Goal: Transaction & Acquisition: Download file/media

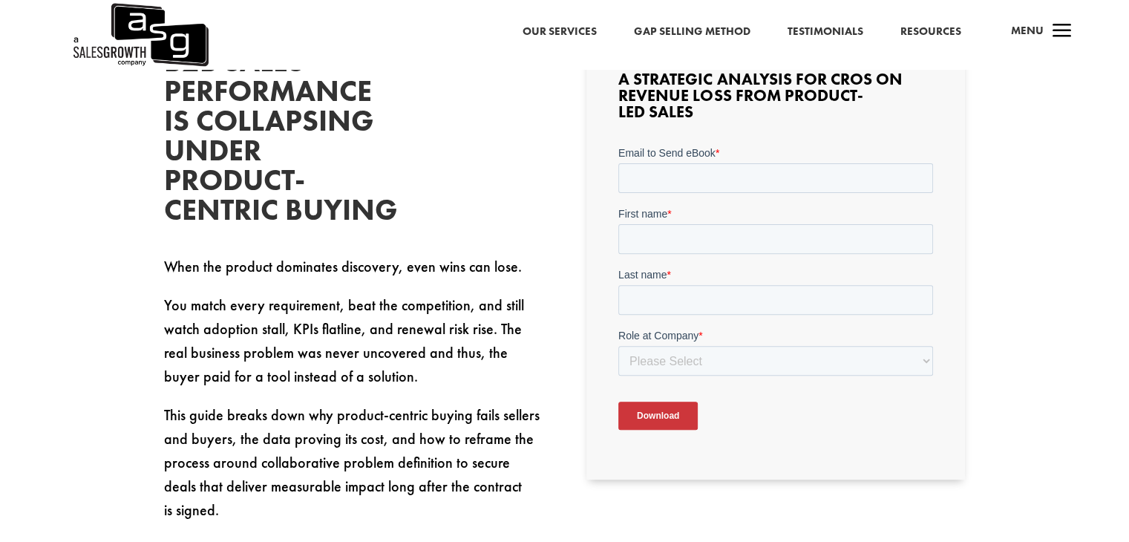
scroll to position [371, 0]
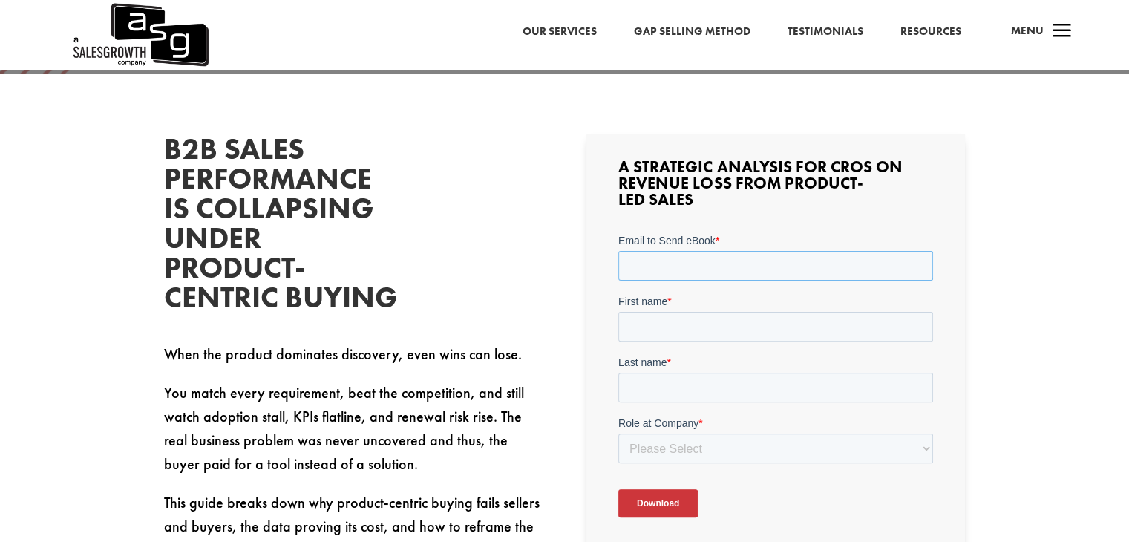
click at [685, 259] on input "Email to Send eBook *" at bounding box center [776, 266] width 315 height 30
type input "[PERSON_NAME][EMAIL_ADDRESS][PERSON_NAME][DOMAIN_NAME]"
click at [720, 333] on input "First name *" at bounding box center [776, 327] width 315 height 30
type input "[PERSON_NAME]"
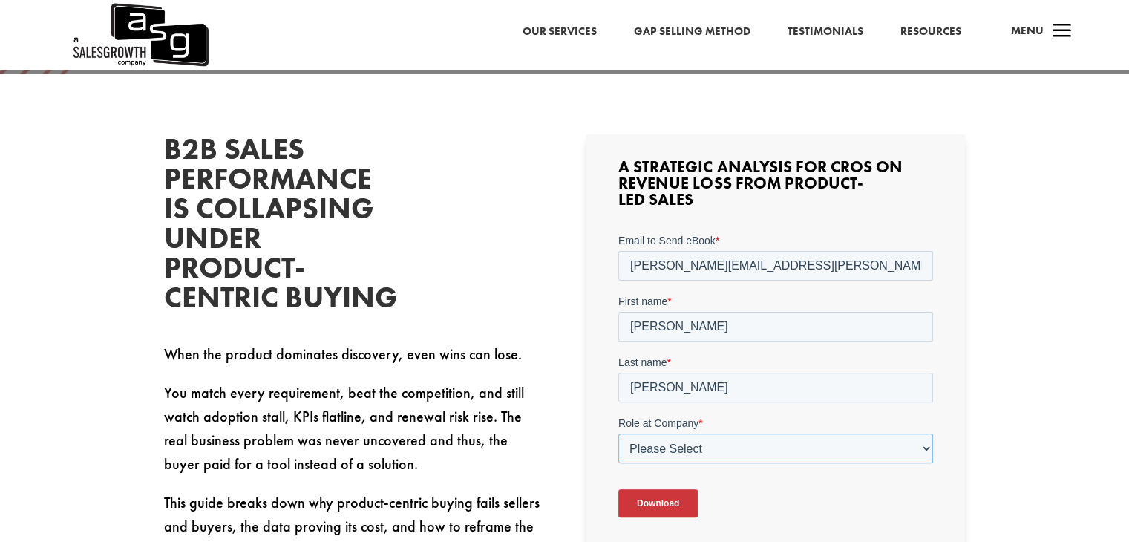
click at [750, 455] on select "Please Select C-Level (CRO, CSO, etc) Senior Leadership (VP of Sales, VP of Ena…" at bounding box center [776, 449] width 315 height 30
click at [619, 434] on select "Please Select C-Level (CRO, CSO, etc) Senior Leadership (VP of Sales, VP of Ena…" at bounding box center [776, 449] width 315 height 30
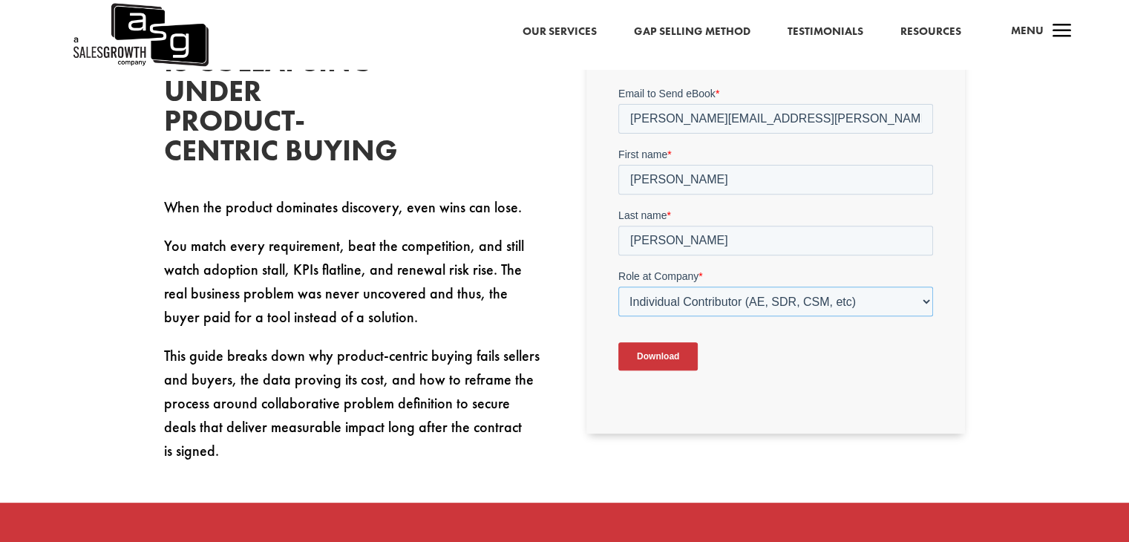
scroll to position [520, 0]
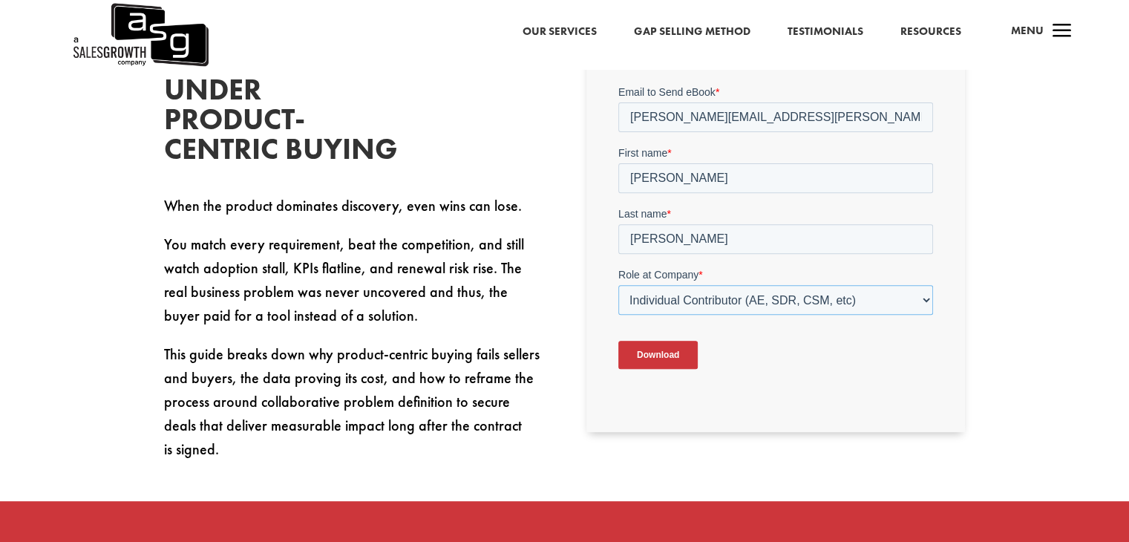
click at [927, 303] on select "Please Select C-Level (CRO, CSO, etc) Senior Leadership (VP of Sales, VP of Ena…" at bounding box center [776, 300] width 315 height 30
click at [619, 285] on select "Please Select C-Level (CRO, CSO, etc) Senior Leadership (VP of Sales, VP of Ena…" at bounding box center [776, 300] width 315 height 30
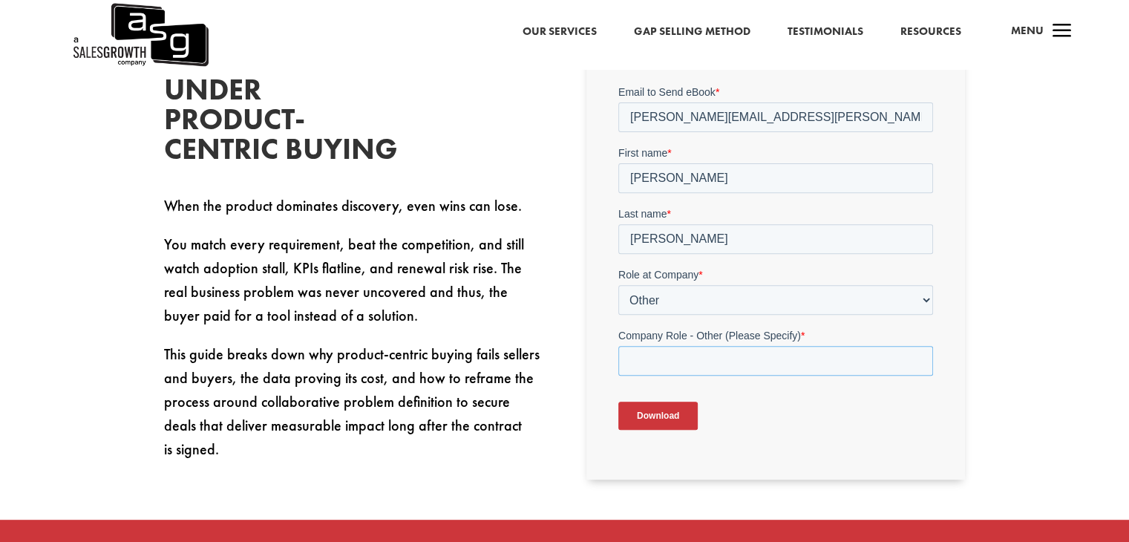
click at [884, 356] on input "Company Role - Other (Please Specify) *" at bounding box center [776, 361] width 315 height 30
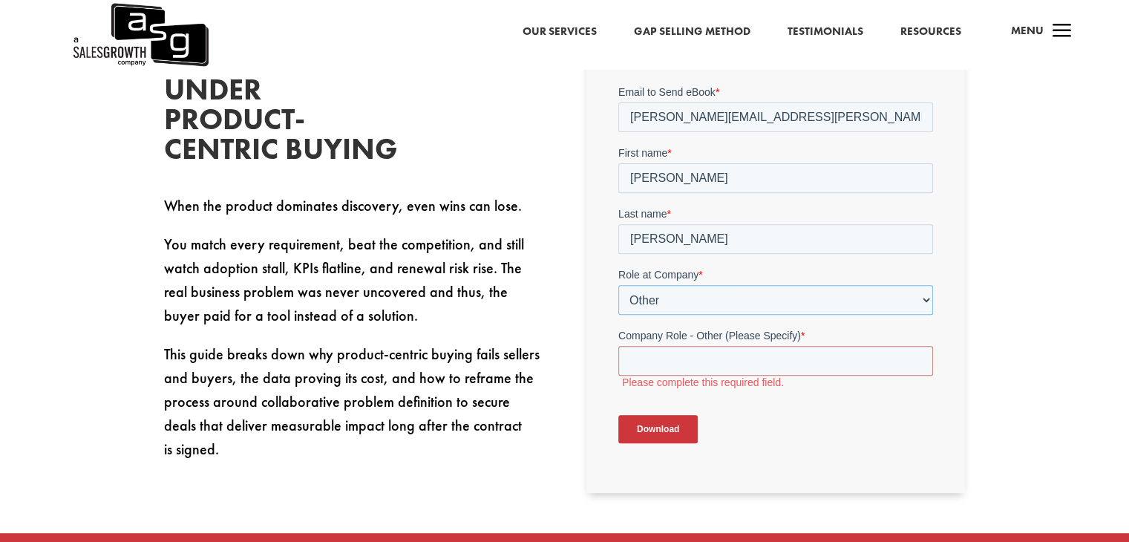
click at [928, 300] on select "Please Select C-Level (CRO, CSO, etc) Senior Leadership (VP of Sales, VP of Ena…" at bounding box center [776, 300] width 315 height 30
select select "Individual Contributor (AE, SDR, CSM, etc)"
click at [619, 285] on select "Please Select C-Level (CRO, CSO, etc) Senior Leadership (VP of Sales, VP of Ena…" at bounding box center [776, 300] width 315 height 30
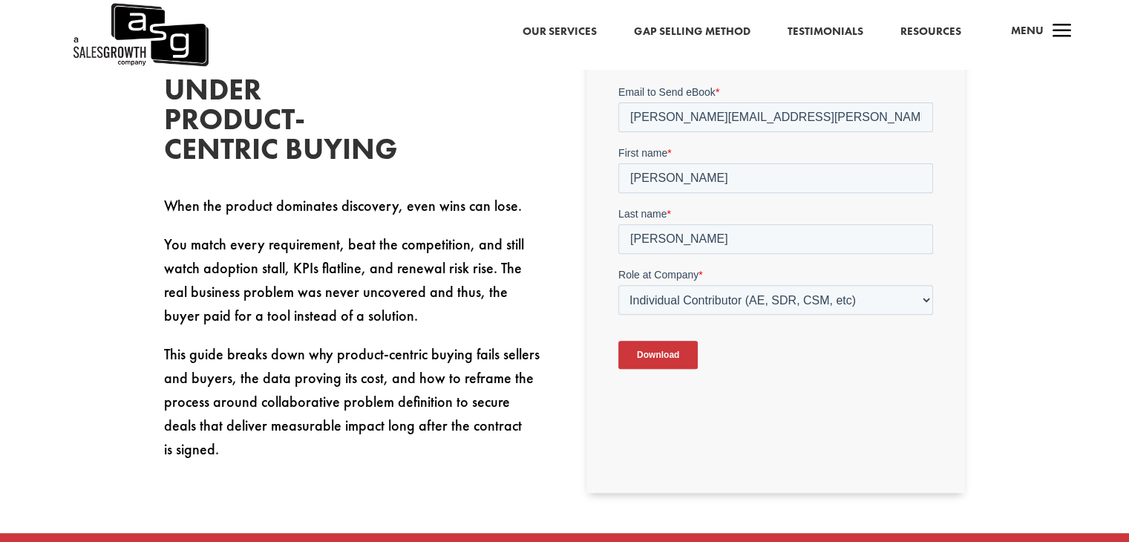
click at [1004, 295] on div "B2B Sales Performance Is Collapsing Under Product-Centric Buying When the produ…" at bounding box center [564, 358] width 1129 height 864
click at [659, 356] on input "Download" at bounding box center [658, 355] width 79 height 28
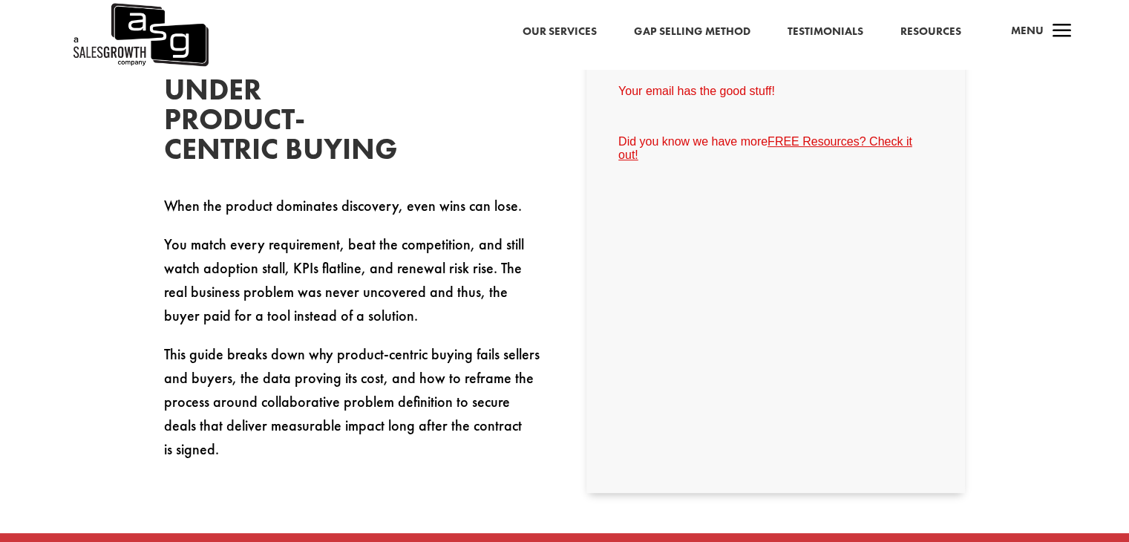
click at [799, 146] on link "FREE Resources? Check it out!" at bounding box center [766, 148] width 294 height 26
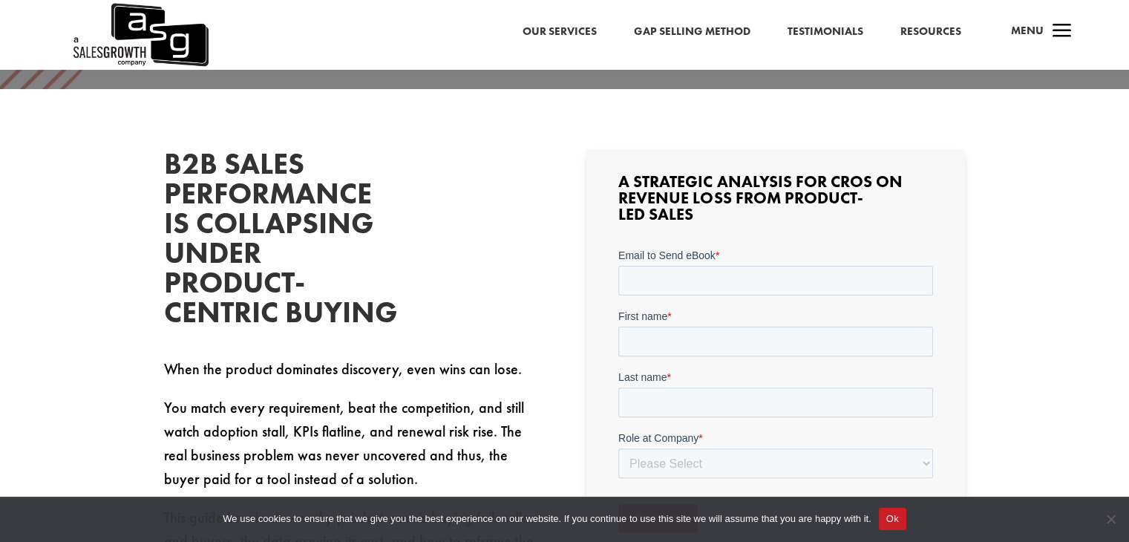
scroll to position [371, 0]
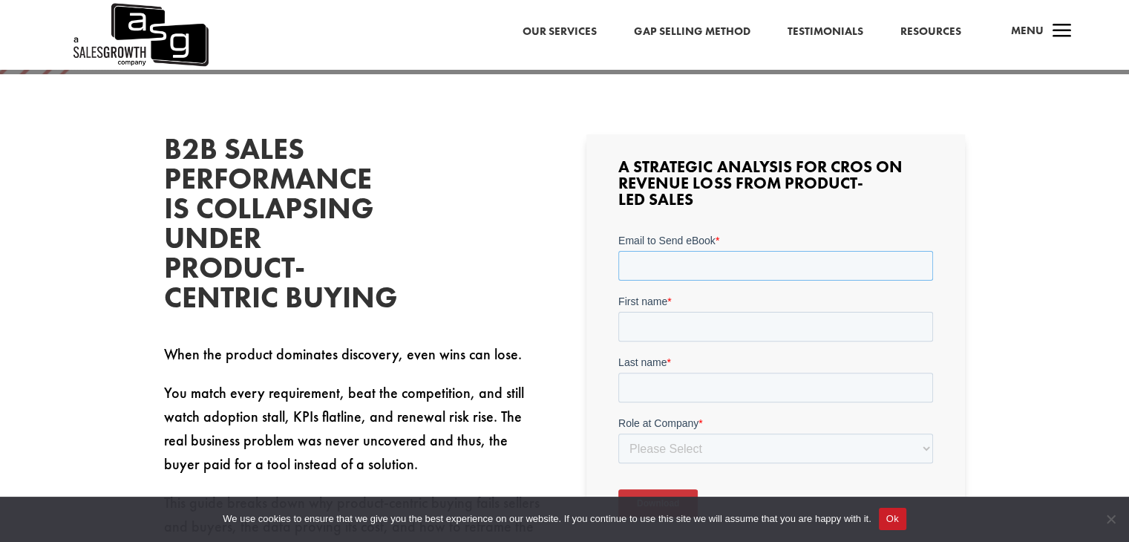
click at [668, 263] on input "Email to Send eBook *" at bounding box center [776, 266] width 315 height 30
type input "[EMAIL_ADDRESS][DOMAIN_NAME]"
type input "[PERSON_NAME]"
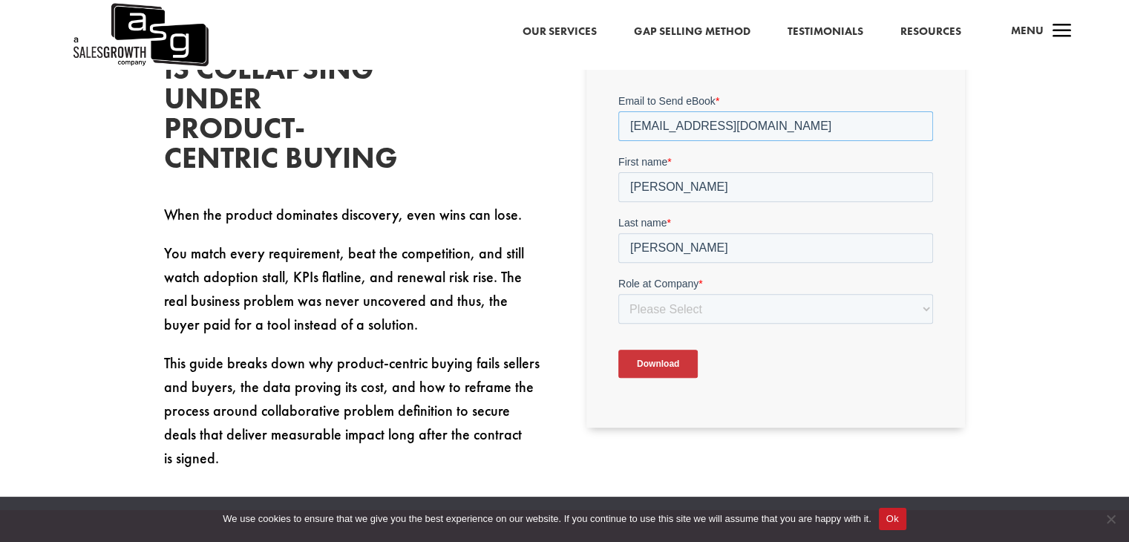
scroll to position [520, 0]
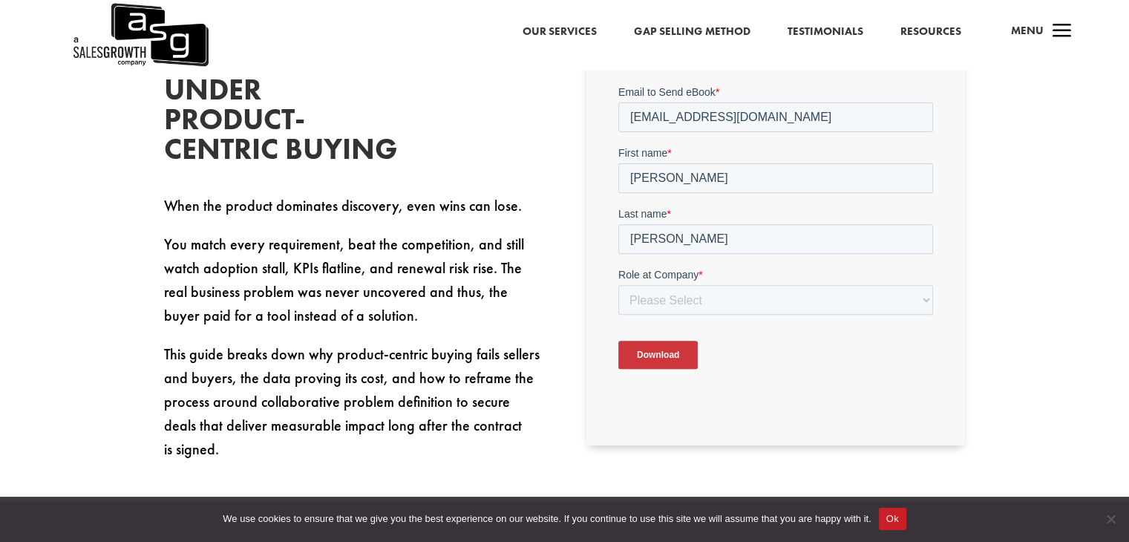
click at [772, 282] on label "Role at Company *" at bounding box center [776, 274] width 315 height 15
click at [772, 293] on select "Please Select C-Level (CRO, CSO, etc) Senior Leadership (VP of Sales, VP of Ena…" at bounding box center [776, 300] width 315 height 30
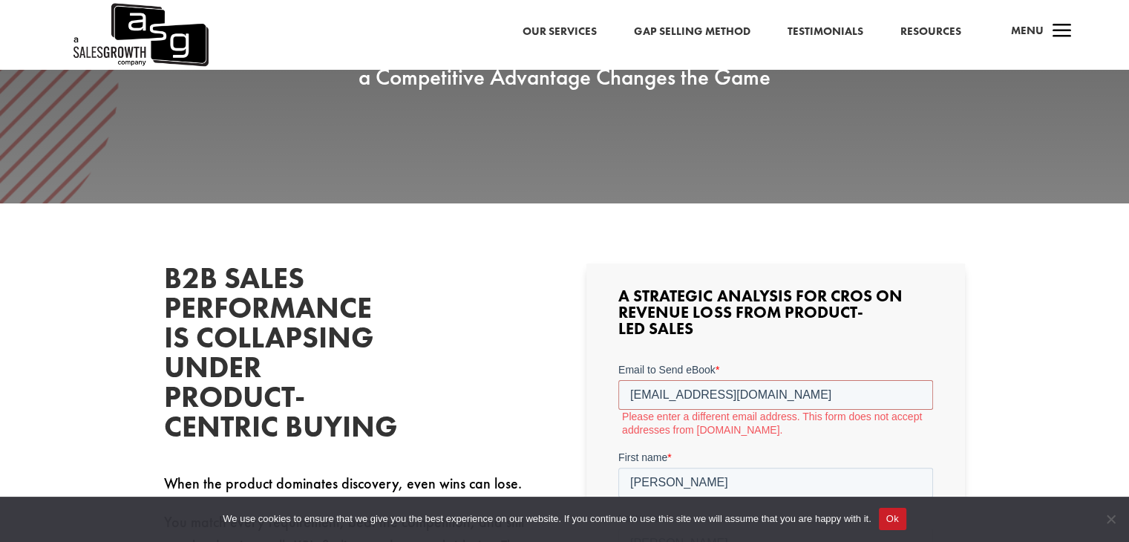
scroll to position [74, 0]
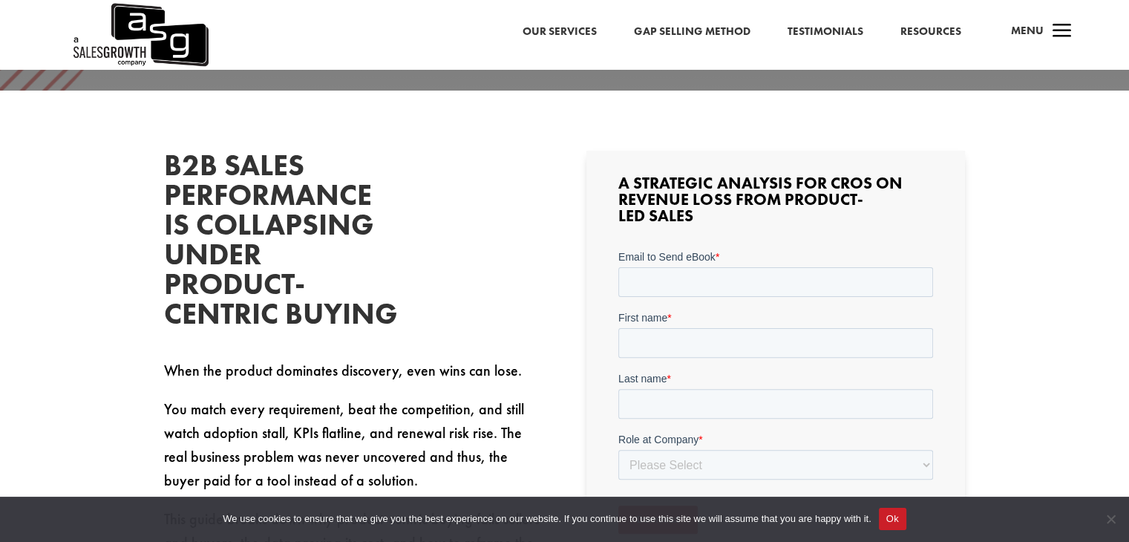
scroll to position [371, 0]
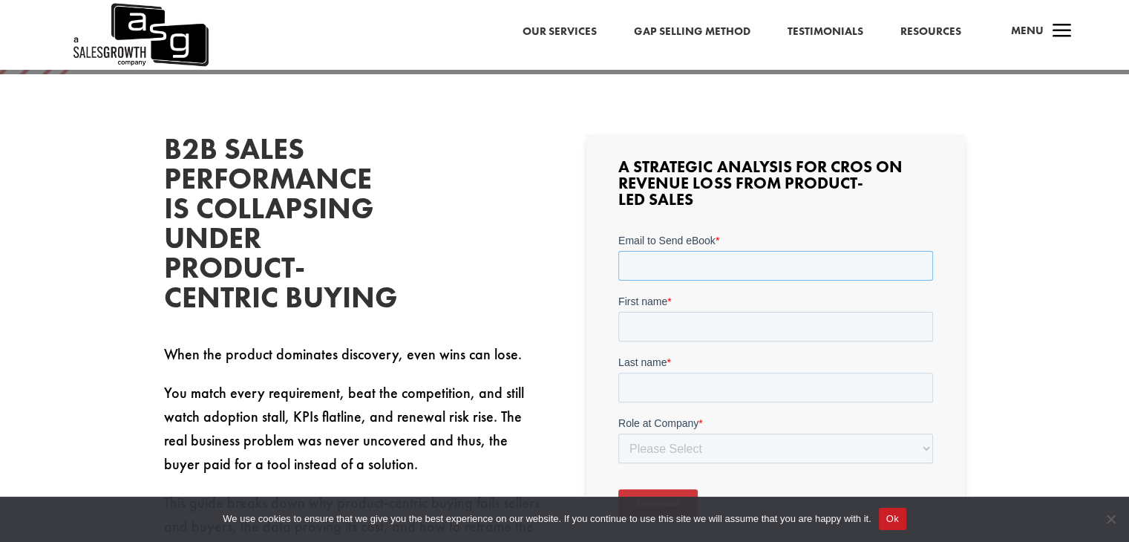
click at [737, 259] on input "Email to Send eBook *" at bounding box center [776, 266] width 315 height 30
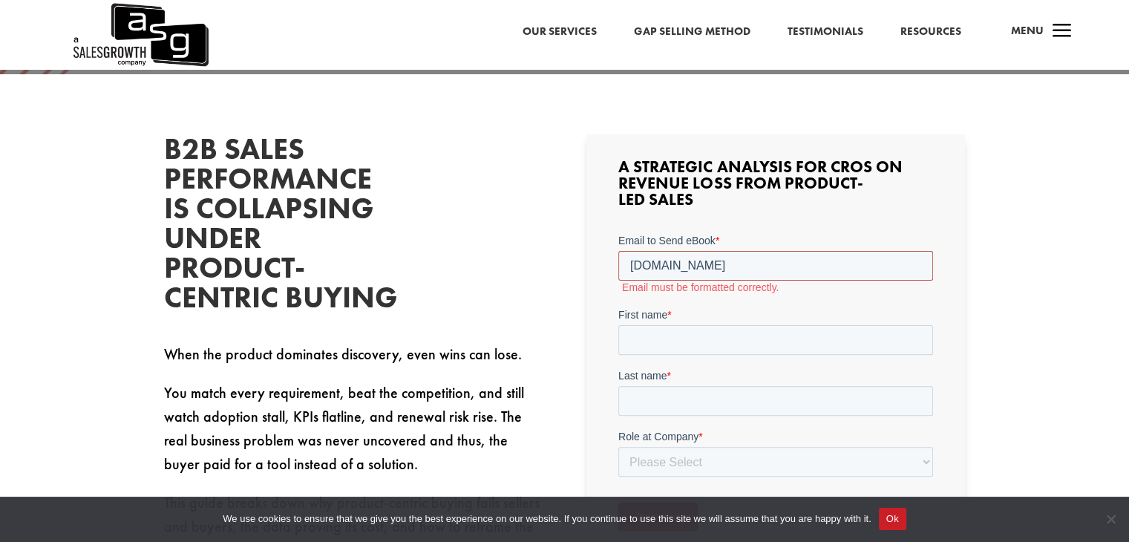
type input "[PERSON_NAME][EMAIL_ADDRESS][PERSON_NAME][DOMAIN_NAME]"
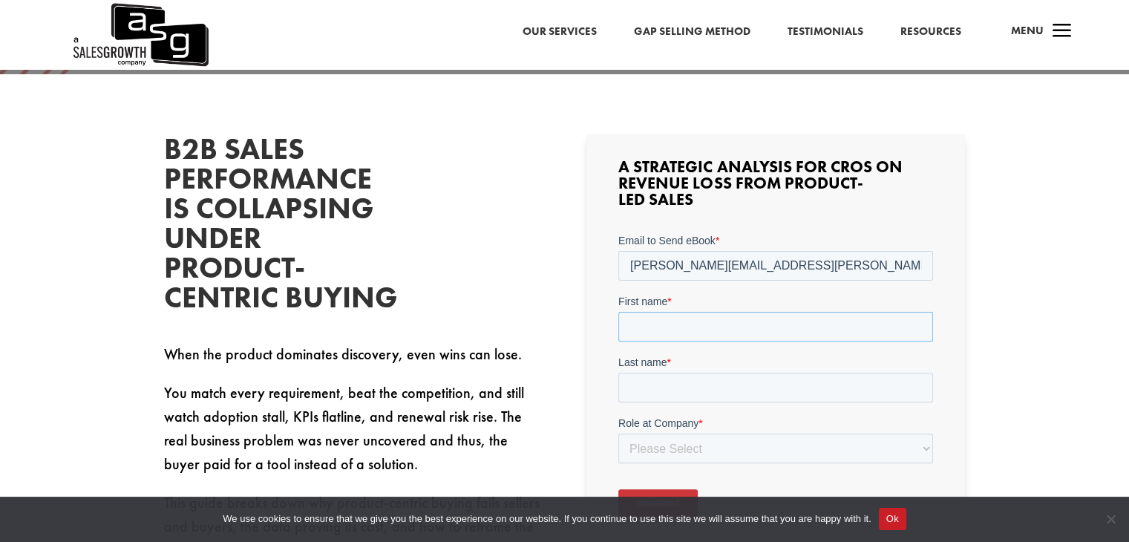
click at [737, 323] on input "First name *" at bounding box center [776, 327] width 315 height 30
type input "Ryan"
type input "Deschenes"
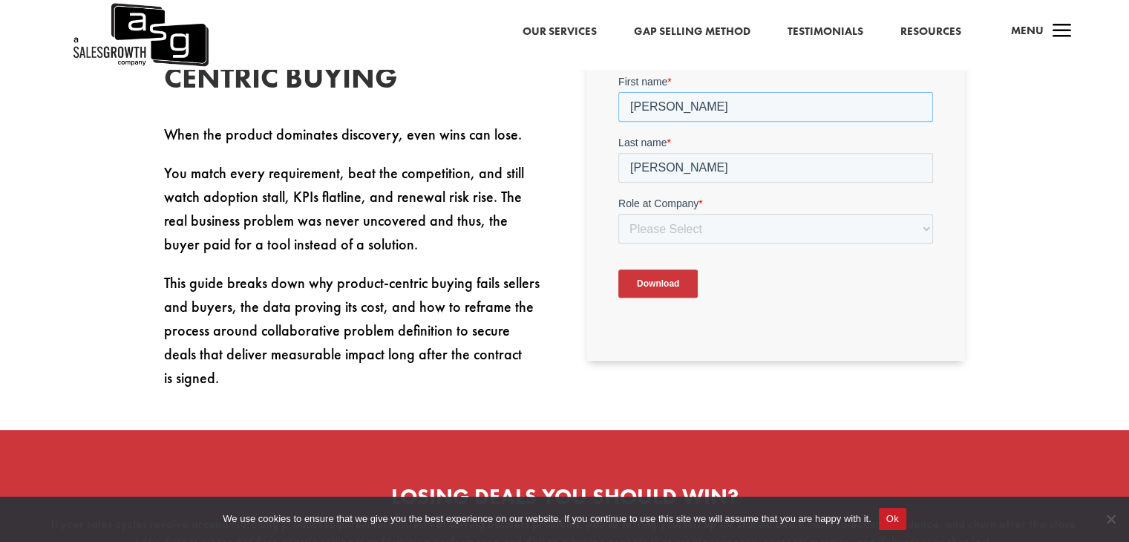
scroll to position [594, 0]
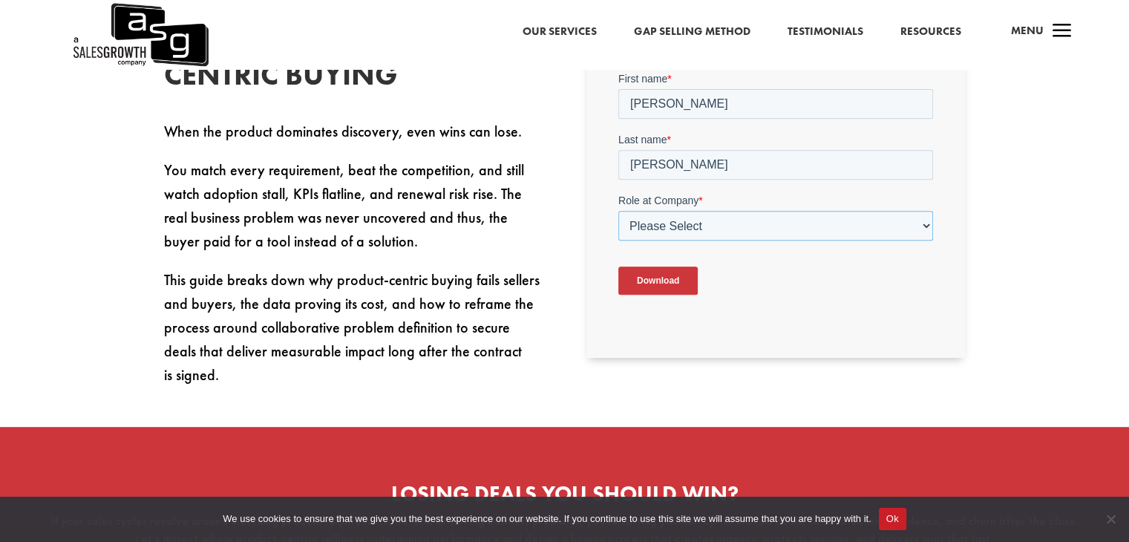
click at [831, 231] on select "Please Select C-Level (CRO, CSO, etc) Senior Leadership (VP of Sales, VP of Ena…" at bounding box center [776, 226] width 315 height 30
click at [619, 211] on select "Please Select C-Level (CRO, CSO, etc) Senior Leadership (VP of Sales, VP of Ena…" at bounding box center [776, 226] width 315 height 30
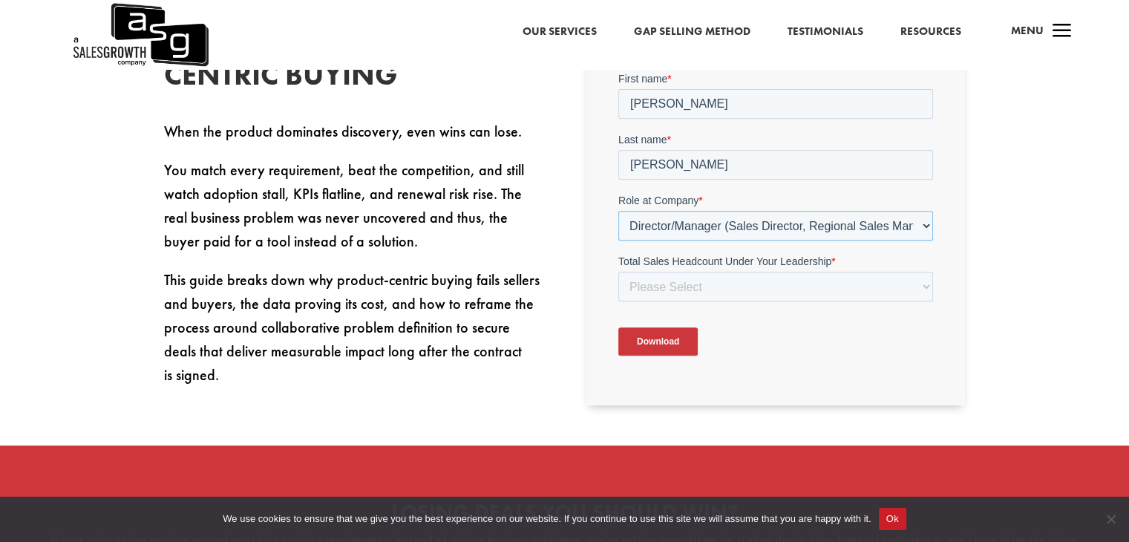
click at [923, 228] on select "Please Select C-Level (CRO, CSO, etc) Senior Leadership (VP of Sales, VP of Ena…" at bounding box center [776, 226] width 315 height 30
click at [619, 211] on select "Please Select C-Level (CRO, CSO, etc) Senior Leadership (VP of Sales, VP of Ena…" at bounding box center [776, 226] width 315 height 30
click at [923, 228] on select "Please Select C-Level (CRO, CSO, etc) Senior Leadership (VP of Sales, VP of Ena…" at bounding box center [776, 226] width 315 height 30
select select "Individual Contributor (AE, SDR, CSM, etc)"
click at [619, 211] on select "Please Select C-Level (CRO, CSO, etc) Senior Leadership (VP of Sales, VP of Ena…" at bounding box center [776, 226] width 315 height 30
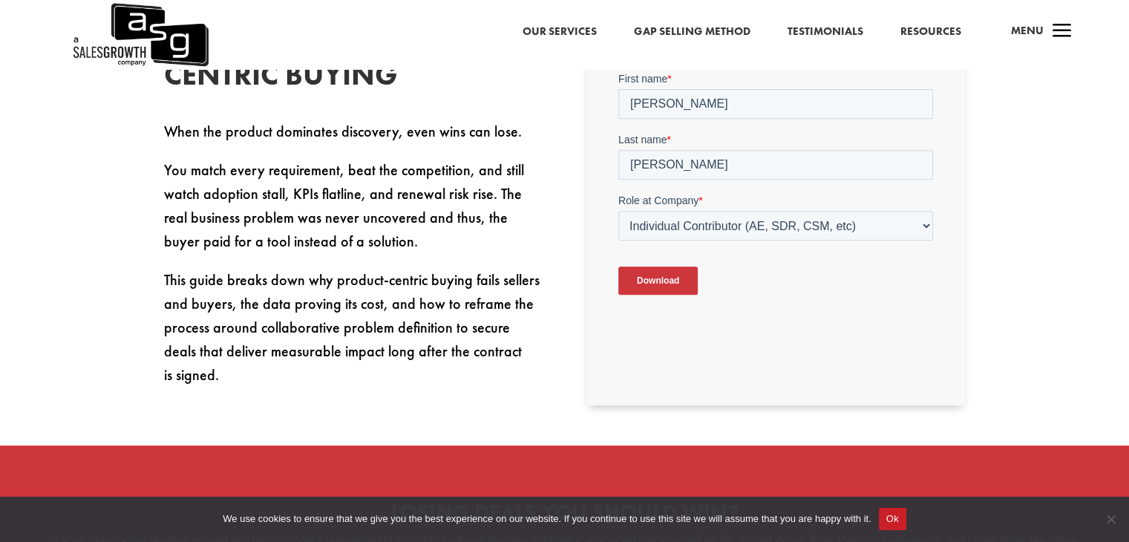
click at [667, 273] on input "Download" at bounding box center [658, 281] width 79 height 28
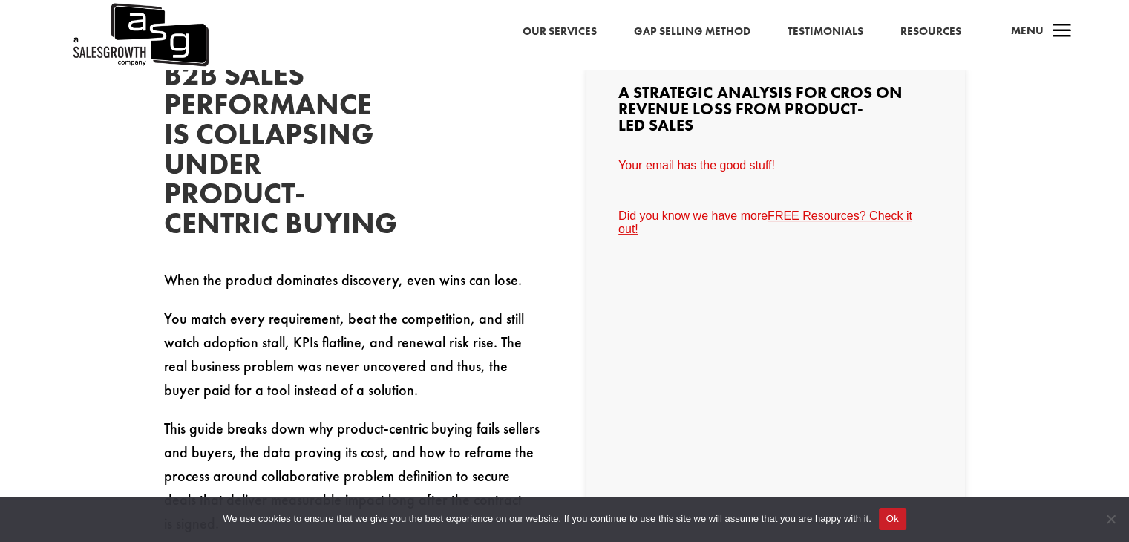
scroll to position [371, 0]
